Goal: Task Accomplishment & Management: Manage account settings

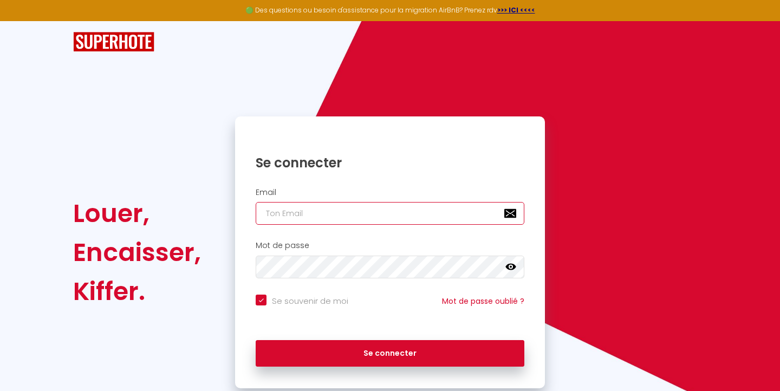
type input "[EMAIL_ADDRESS][DOMAIN_NAME]"
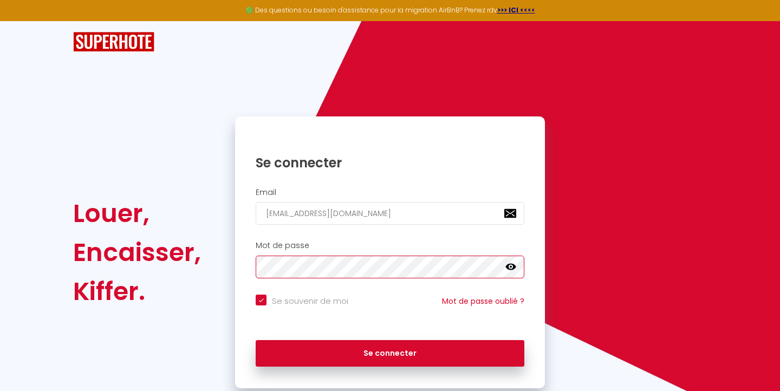
click at [390, 352] on button "Se connecter" at bounding box center [390, 353] width 269 height 27
checkbox input "true"
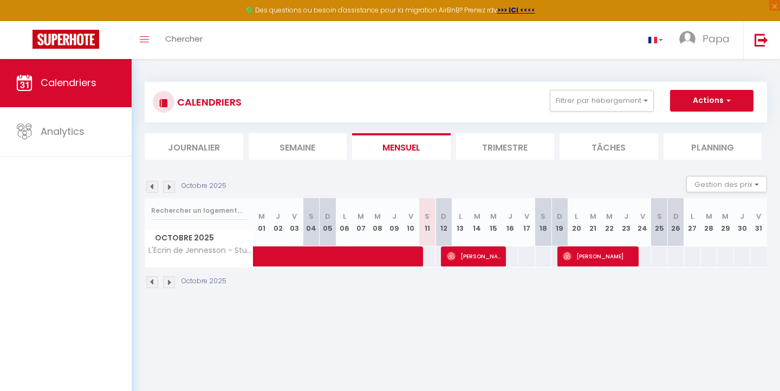
click at [712, 102] on button "Actions" at bounding box center [711, 101] width 83 height 22
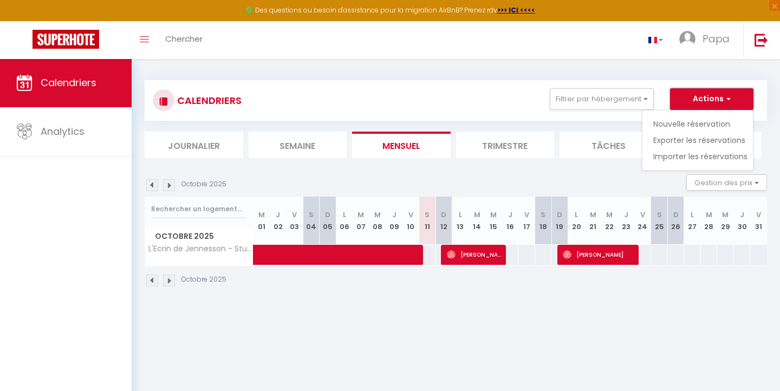
scroll to position [2, 0]
click at [509, 144] on li "Trimestre" at bounding box center [505, 145] width 99 height 27
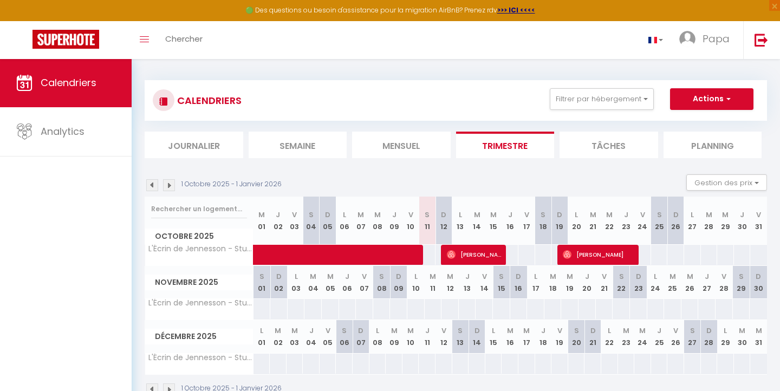
click at [477, 251] on span "[PERSON_NAME]" at bounding box center [475, 254] width 56 height 21
select select "OK"
select select "1"
select select "0"
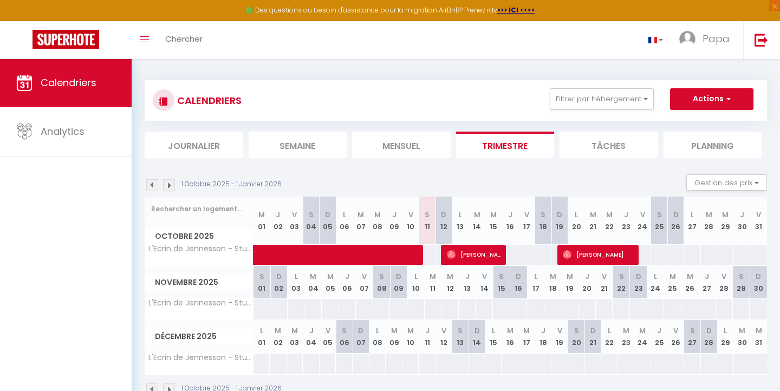
select select "1"
select select
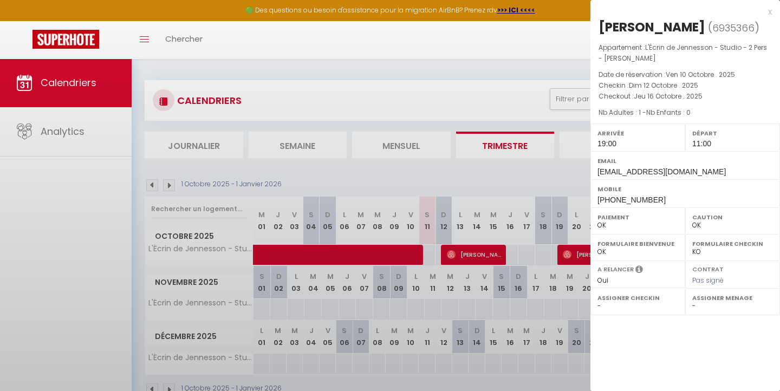
select select "33041"
select select "48782"
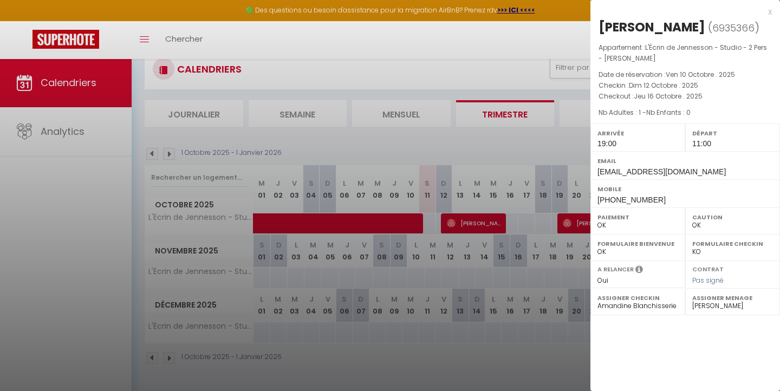
scroll to position [34, 0]
click at [541, 349] on div at bounding box center [390, 195] width 780 height 391
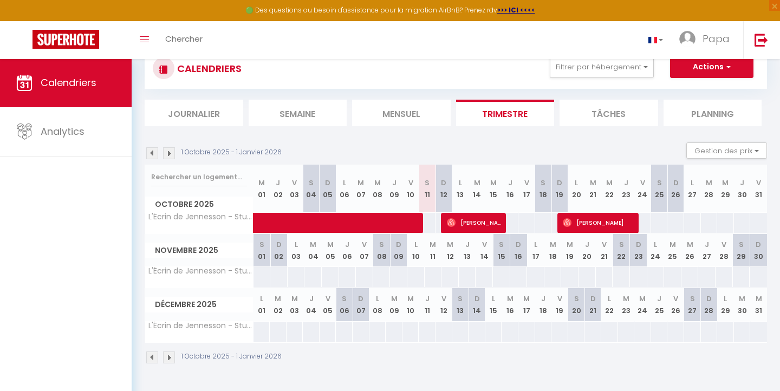
click at [421, 107] on li "Mensuel" at bounding box center [401, 113] width 99 height 27
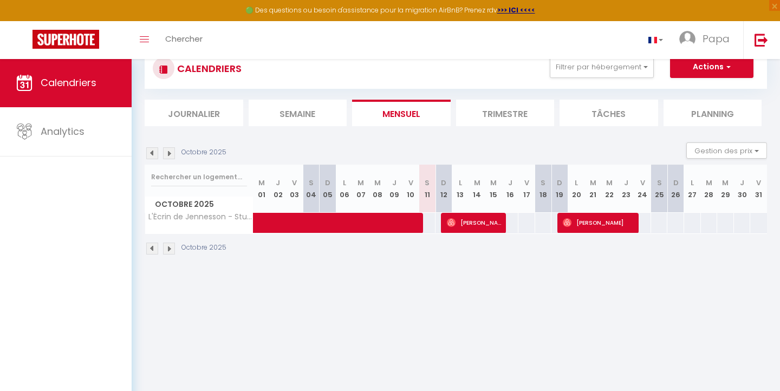
click at [526, 115] on li "Trimestre" at bounding box center [505, 113] width 99 height 27
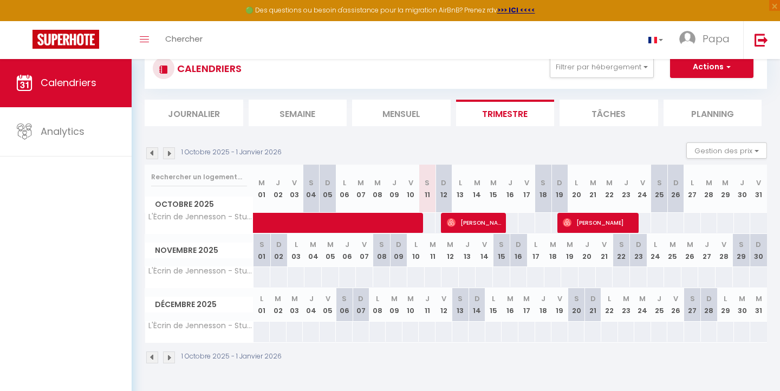
click at [596, 121] on li "Tâches" at bounding box center [609, 113] width 99 height 27
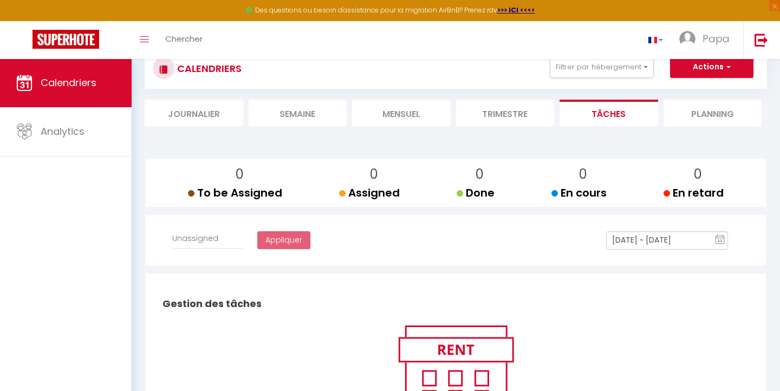
select select
click at [682, 112] on li "Planning" at bounding box center [713, 113] width 99 height 27
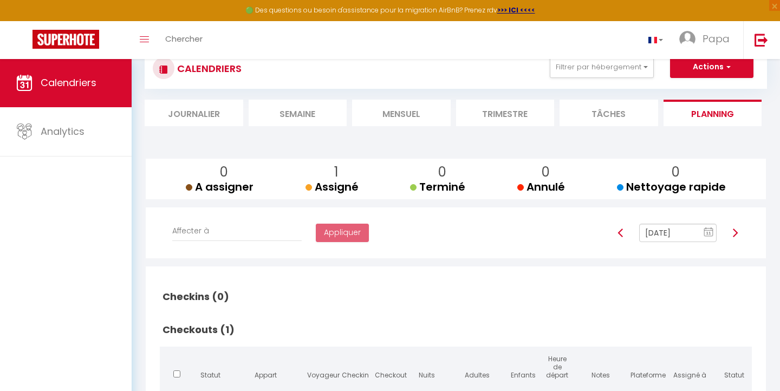
click at [514, 115] on li "Trimestre" at bounding box center [505, 113] width 99 height 27
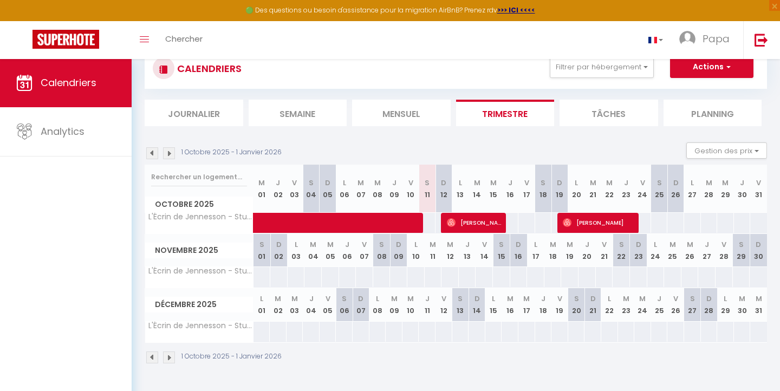
click at [153, 356] on img at bounding box center [152, 358] width 12 height 12
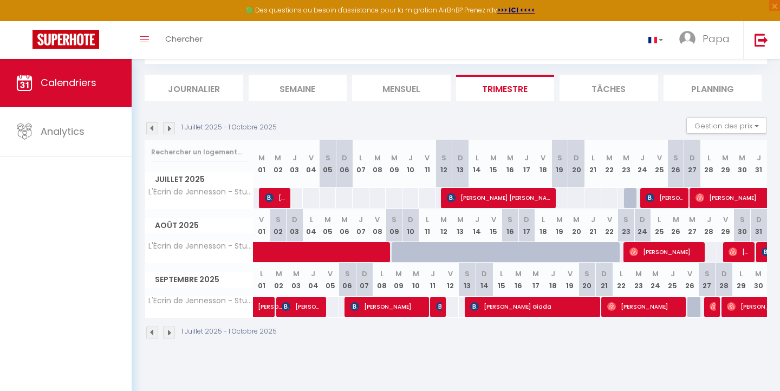
scroll to position [59, 0]
